Goal: Information Seeking & Learning: Compare options

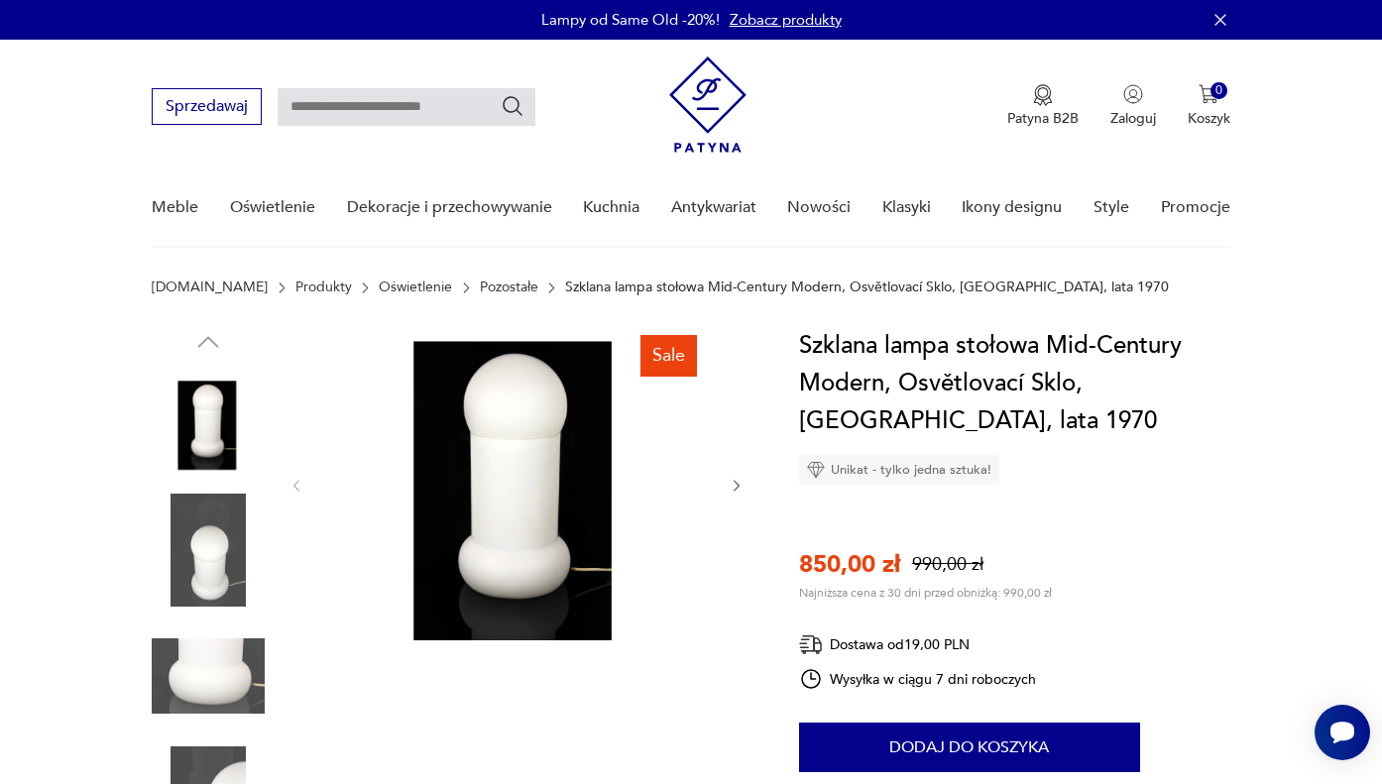
click at [211, 430] on img at bounding box center [208, 423] width 113 height 113
click at [189, 520] on img at bounding box center [208, 550] width 113 height 113
